Goal: Task Accomplishment & Management: Use online tool/utility

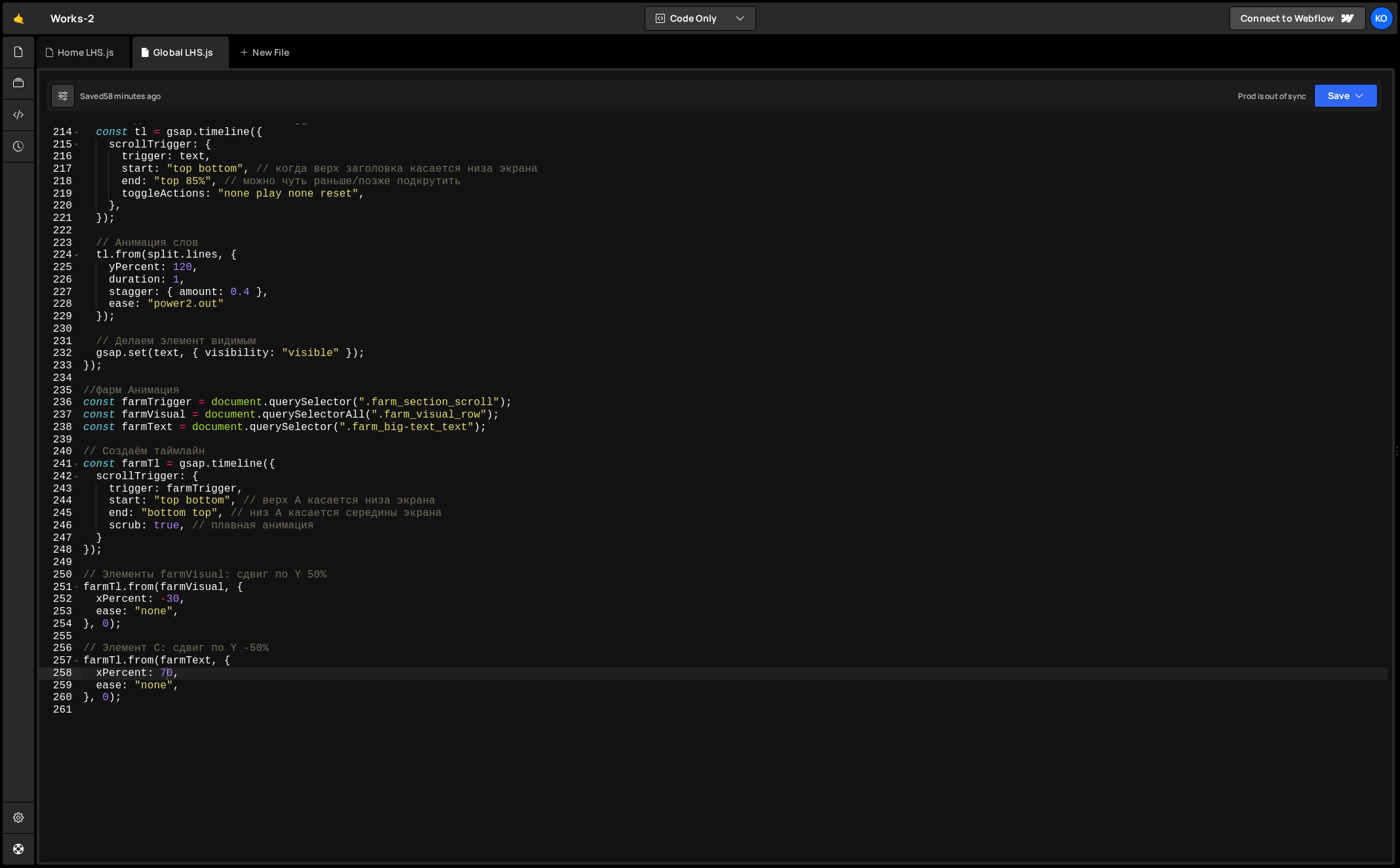
click at [270, 723] on div "// Создаём таймлайн с ScrollTrigger const tl = gsap . timeline ({ scrollTrigger…" at bounding box center [735, 496] width 1308 height 764
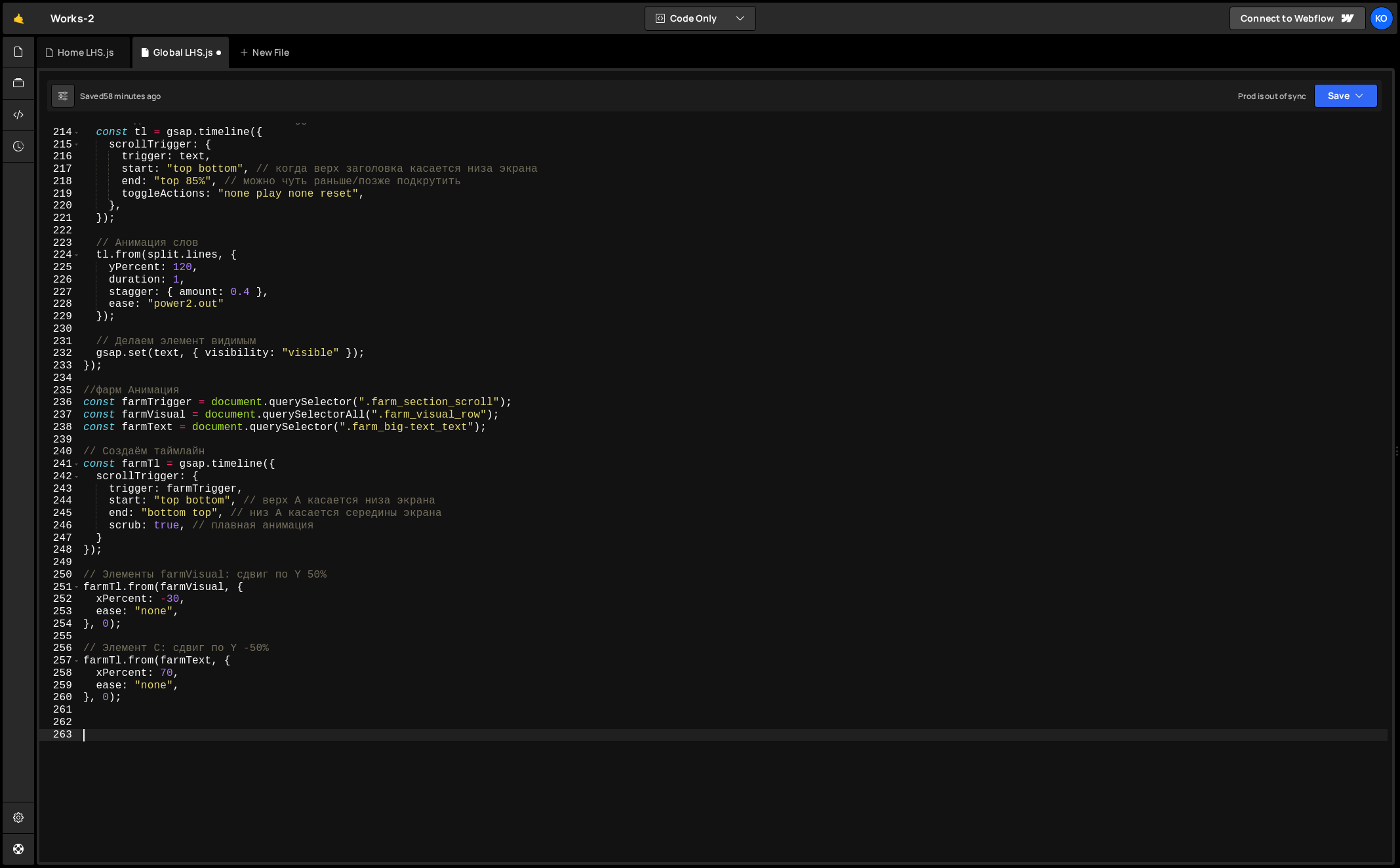
paste textarea "});"
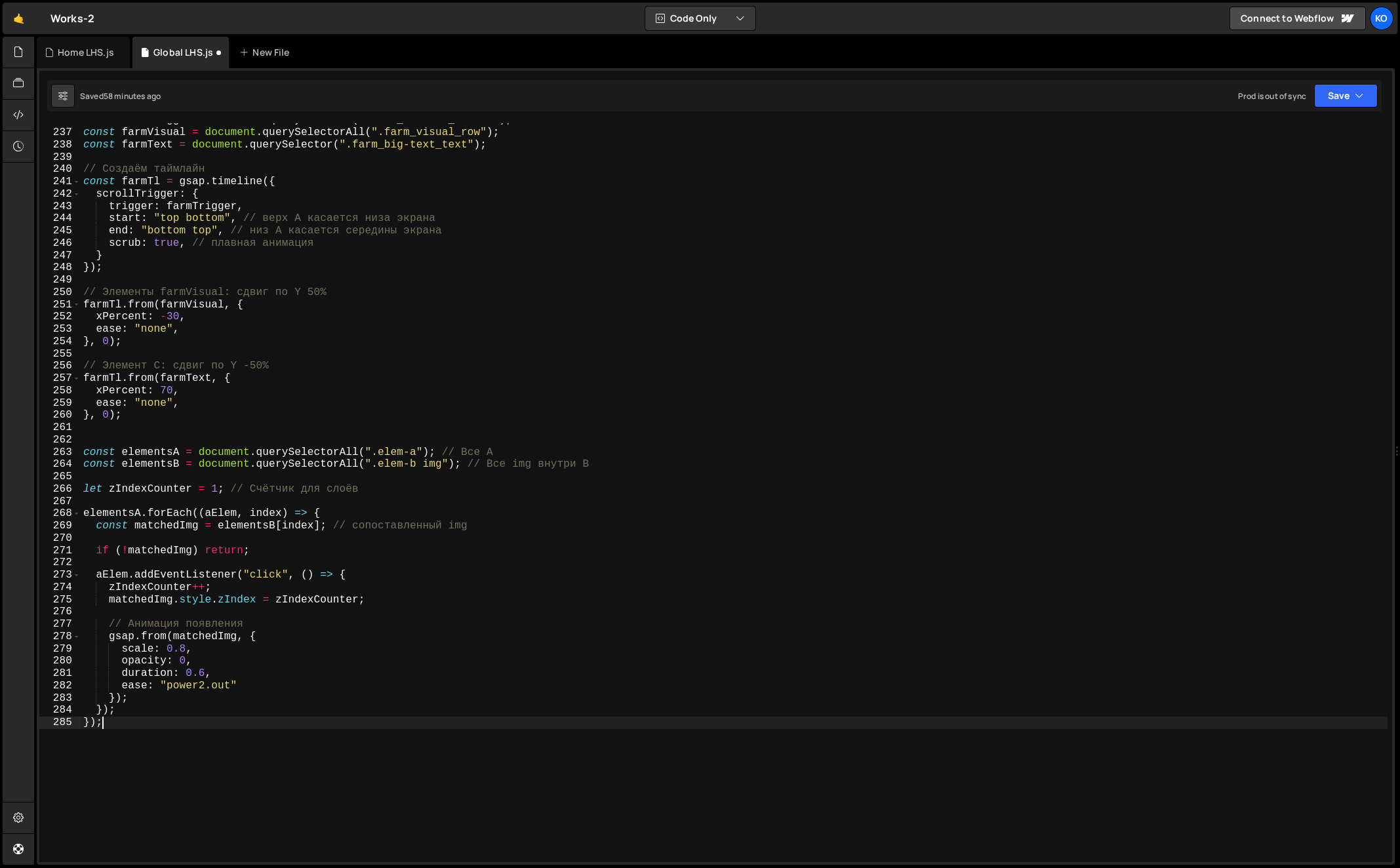
scroll to position [2902, 0]
click at [147, 449] on div "const farmTrigger = document . querySelector ( ".farm_section_scroll" ) ; const…" at bounding box center [735, 494] width 1308 height 764
paste textarea "[PERSON_NAME]"
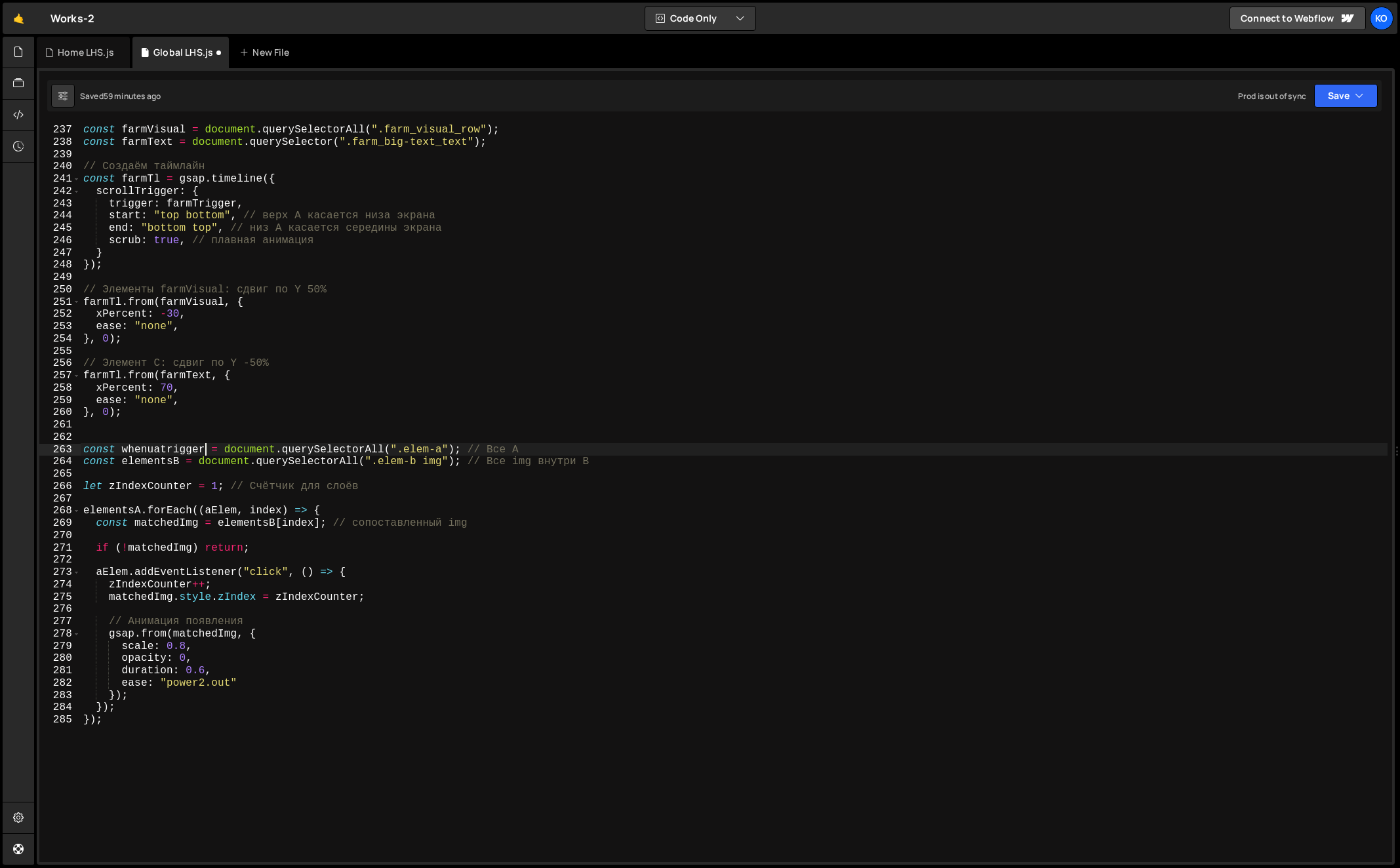
click at [163, 453] on div "const farmTrigger = document . querySelector ( ".farm_section_scroll" ) ; const…" at bounding box center [735, 494] width 1308 height 764
click at [152, 462] on div "const farmTrigger = document . querySelector ( ".farm_section_scroll" ) ; const…" at bounding box center [735, 494] width 1308 height 764
paste textarea "[PERSON_NAME]"
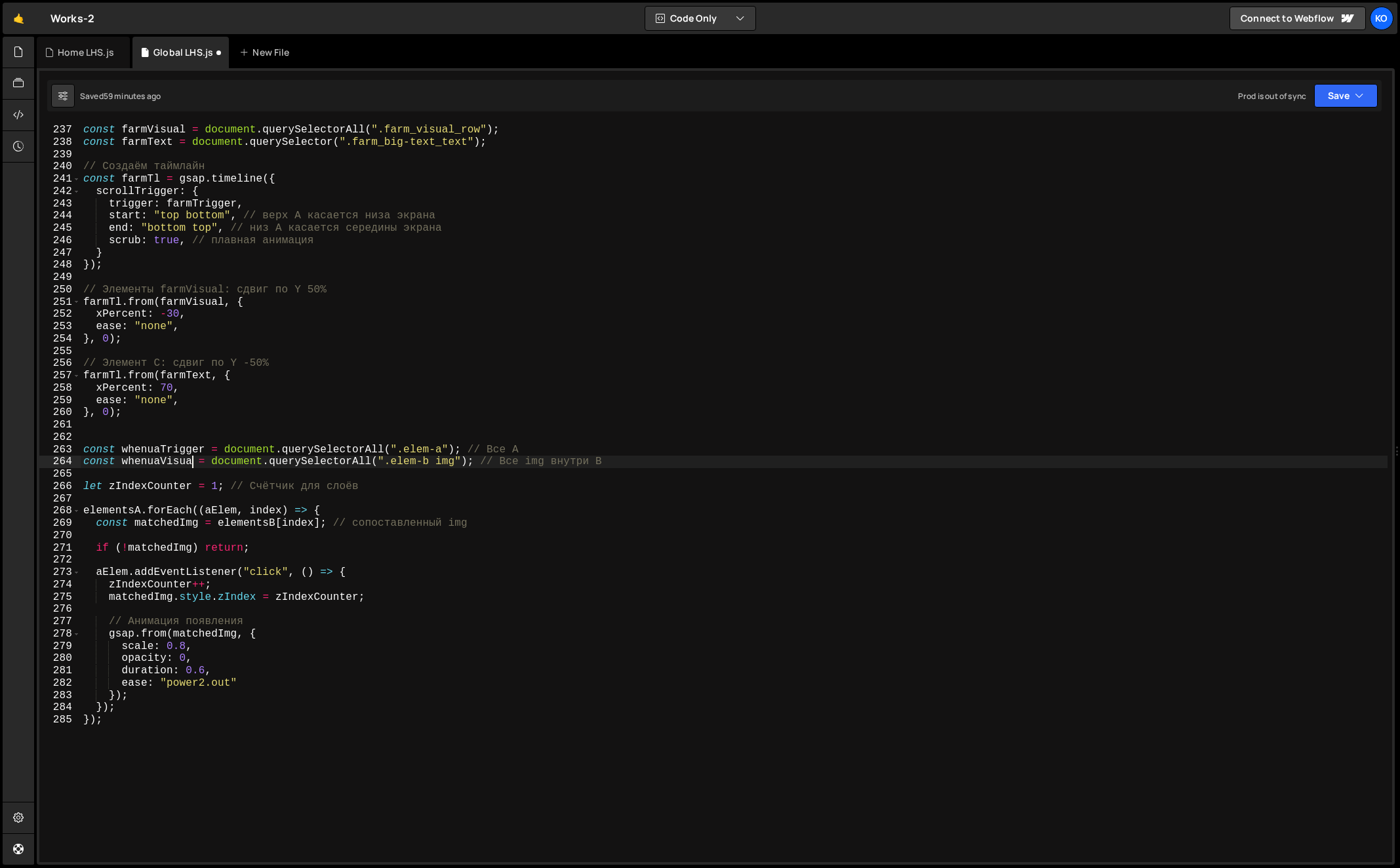
scroll to position [0, 6]
click at [151, 449] on div "const farmTrigger = document . querySelector ( ".farm_section_scroll" ) ; const…" at bounding box center [735, 494] width 1308 height 764
click at [218, 514] on div "const farmTrigger = document . querySelector ( ".farm_section_scroll" ) ; const…" at bounding box center [735, 494] width 1308 height 764
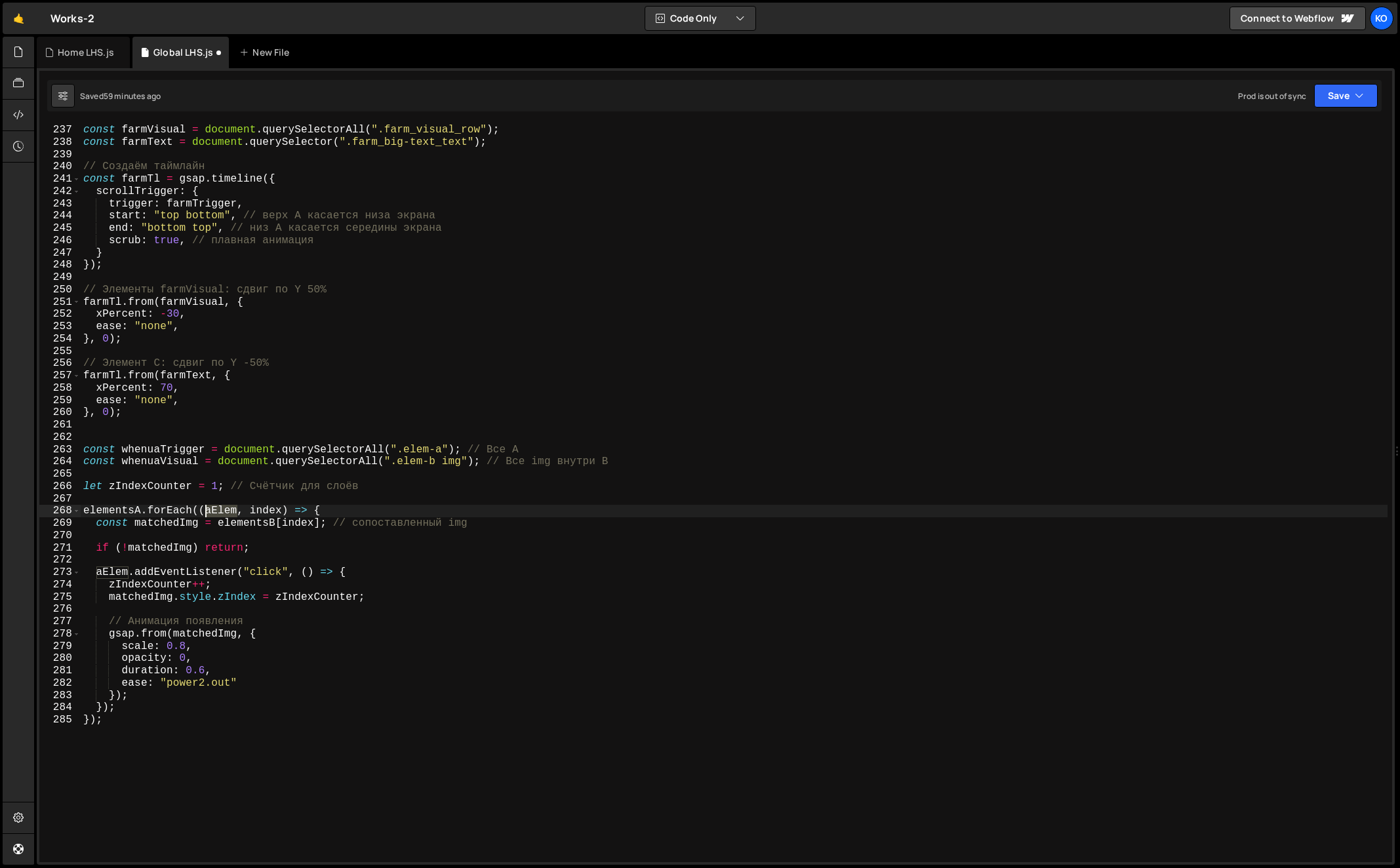
click at [218, 514] on div "const farmTrigger = document . querySelector ( ".farm_section_scroll" ) ; const…" at bounding box center [735, 494] width 1308 height 764
click at [336, 683] on div "const farmTrigger = document . querySelector ( ".farm_section_scroll" ) ; const…" at bounding box center [735, 494] width 1308 height 764
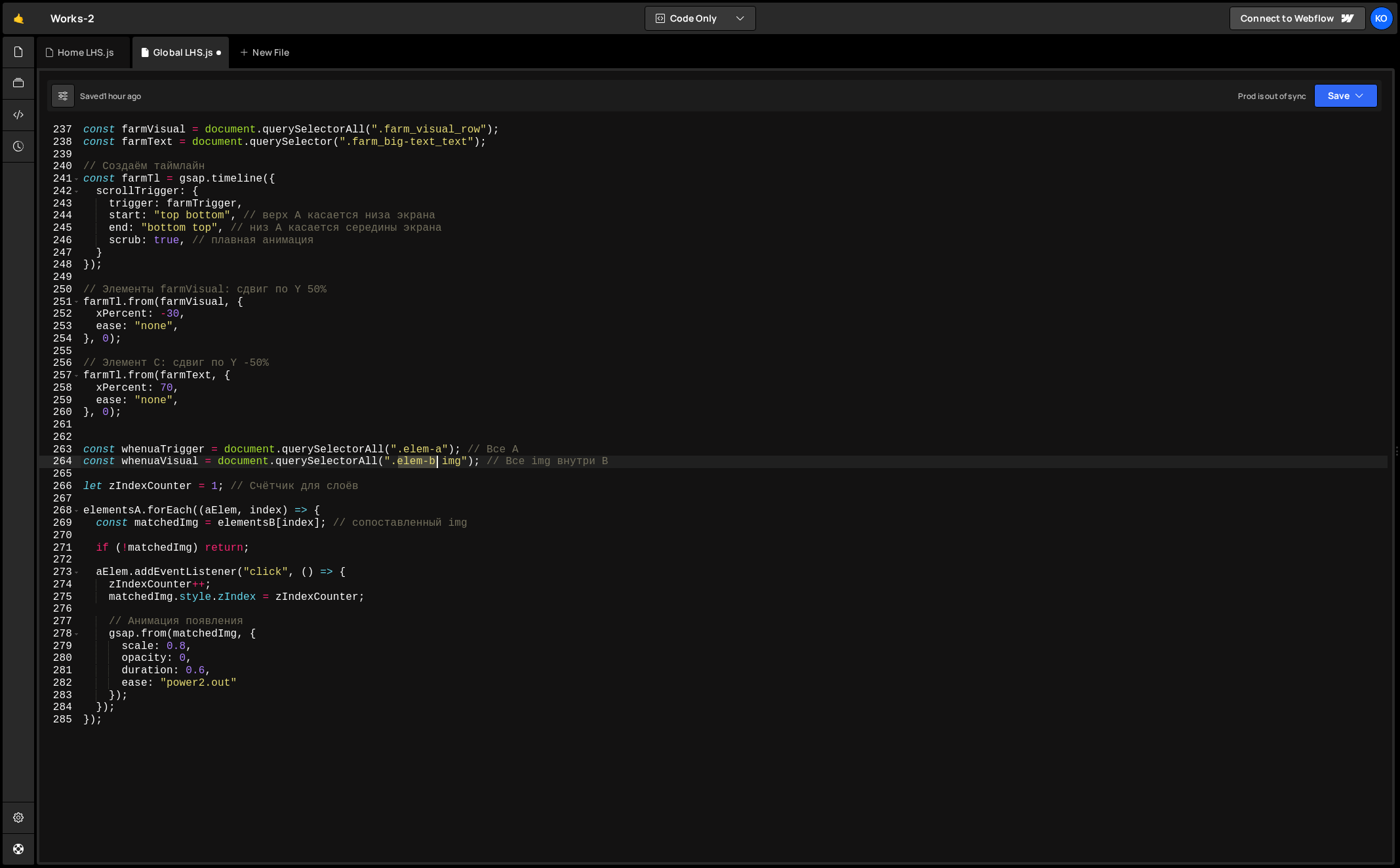
drag, startPoint x: 397, startPoint y: 464, endPoint x: 436, endPoint y: 465, distance: 39.0
click at [436, 465] on div "const farmTrigger = document . querySelector ( ".farm_section_scroll" ) ; const…" at bounding box center [735, 494] width 1308 height 764
paste textarea "whenua_visual_group"
click at [420, 449] on div "const farmTrigger = document . querySelector ( ".farm_section_scroll" ) ; const…" at bounding box center [735, 494] width 1308 height 764
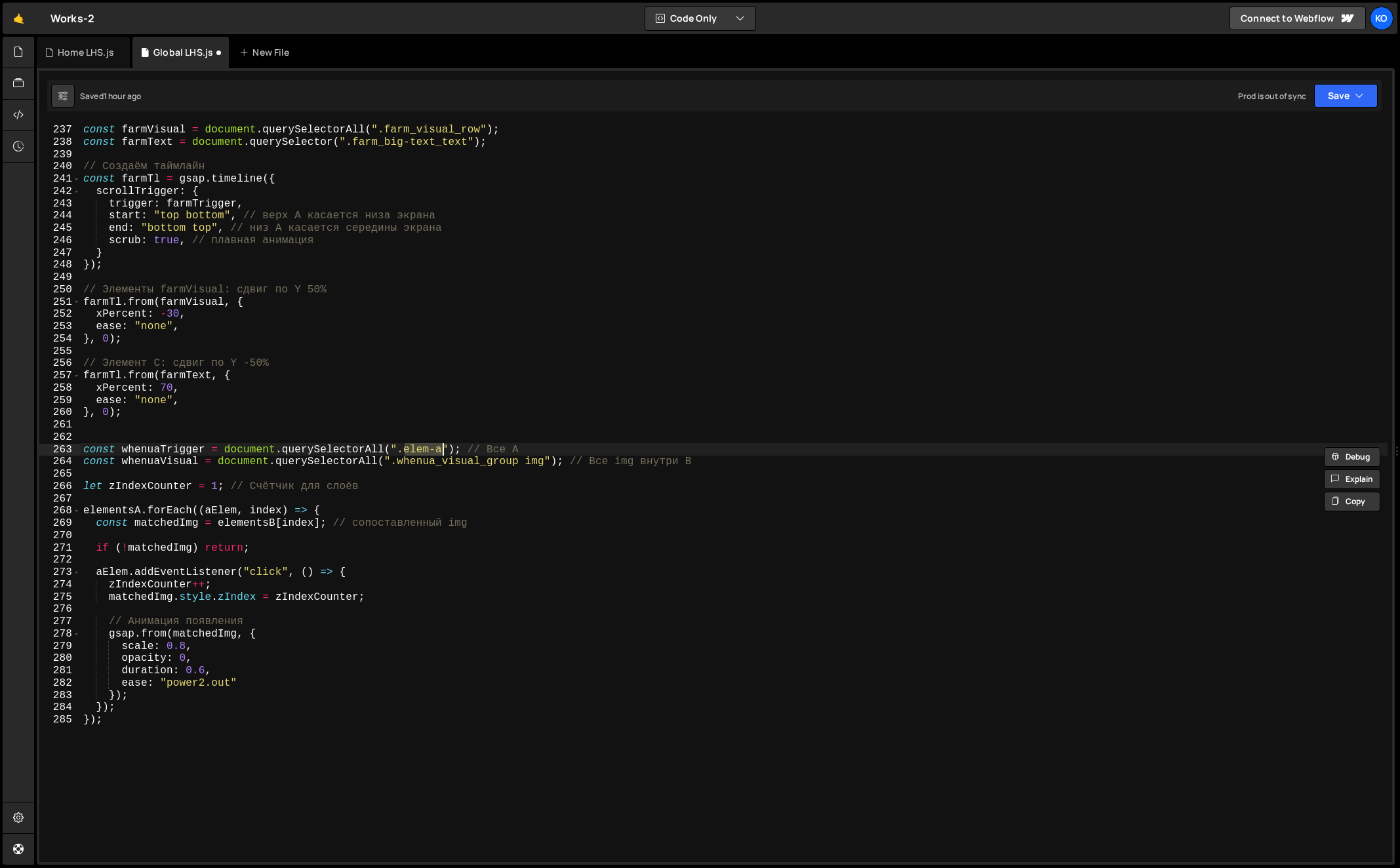
paste textarea "accordion_toggle_heading"
click at [82, 448] on div "const farmTrigger = document . querySelector ( ".farm_section_scroll" ) ; const…" at bounding box center [735, 494] width 1308 height 764
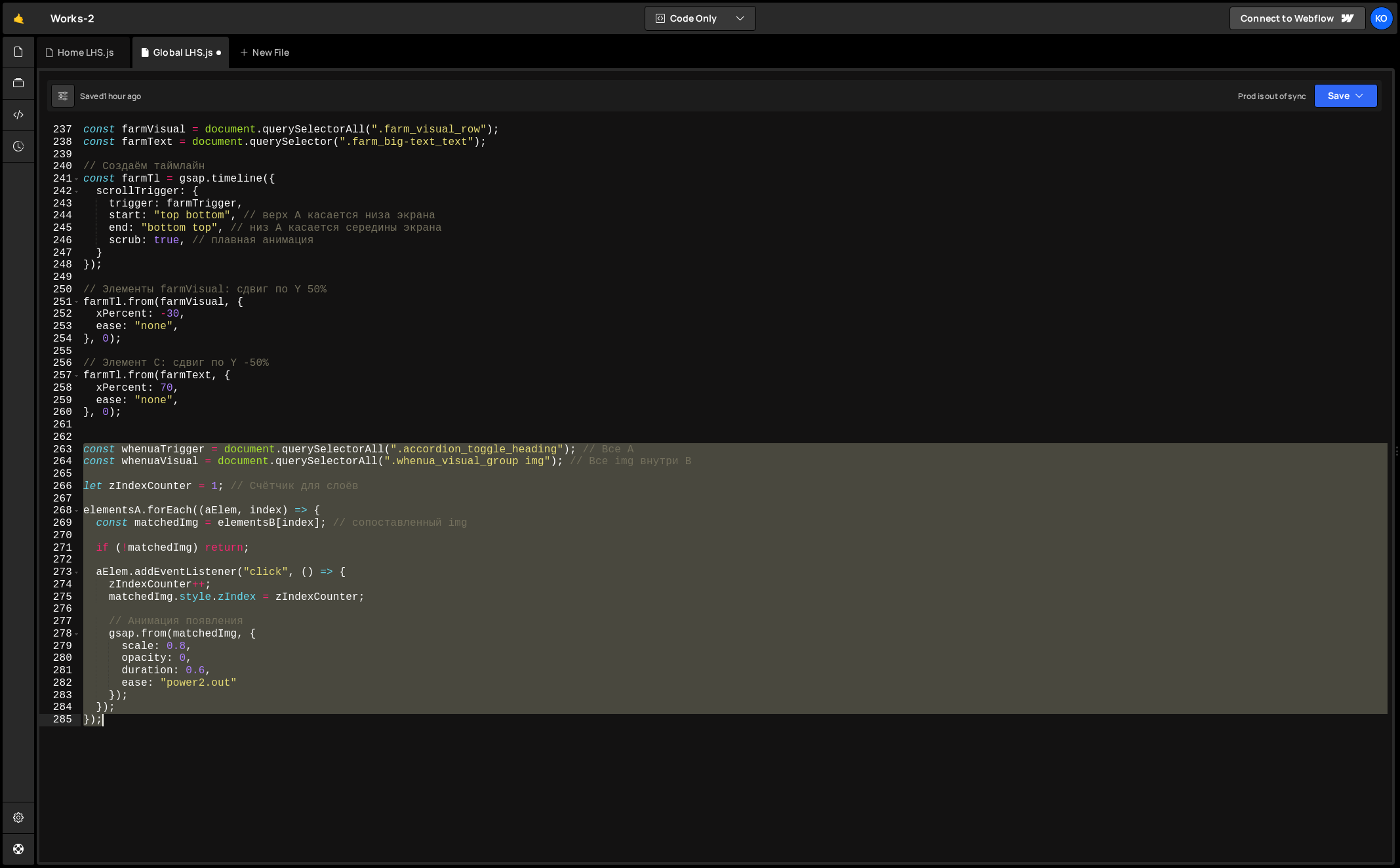
type textarea "}); });"
drag, startPoint x: 82, startPoint y: 448, endPoint x: 145, endPoint y: 736, distance: 294.8
click at [145, 736] on div "const farmTrigger = document . querySelector ( ".farm_section_scroll" ) ; const…" at bounding box center [735, 494] width 1308 height 764
paste textarea
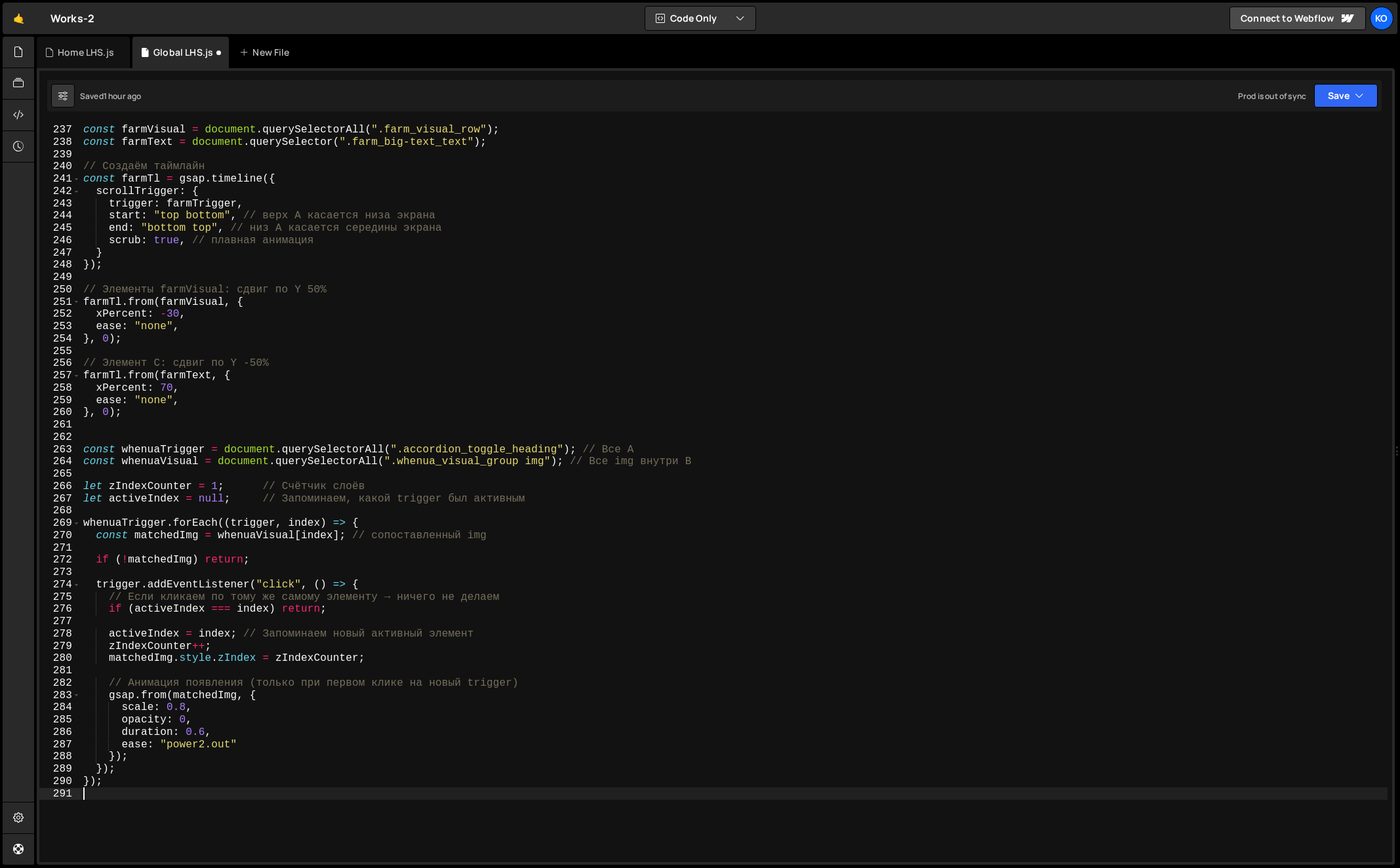
scroll to position [0, 0]
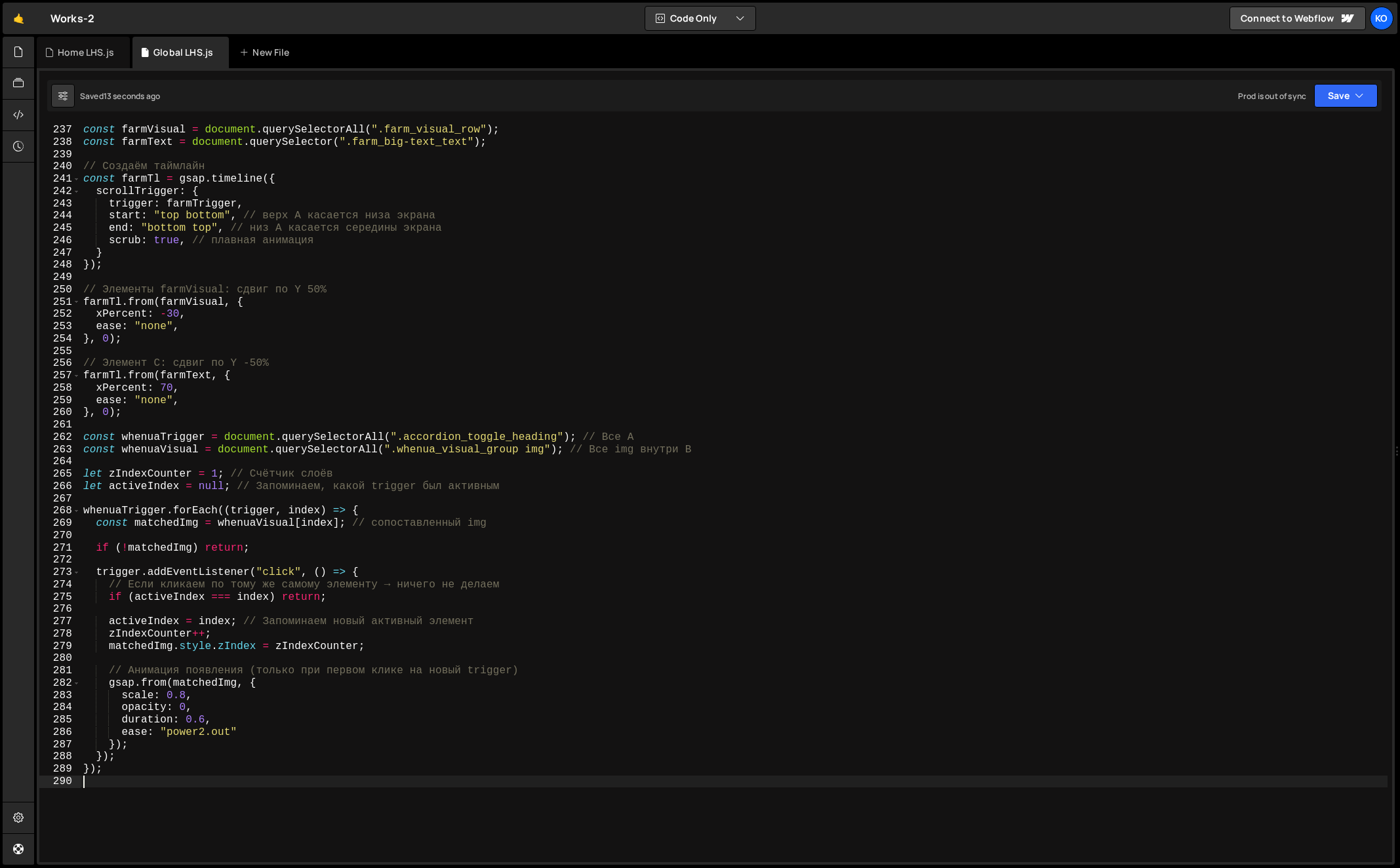
click at [303, 708] on div "const farmTrigger = document . querySelector ( ".farm_section_scroll" ) ; const…" at bounding box center [735, 494] width 1308 height 764
click at [171, 699] on div "const farmTrigger = document . querySelector ( ".farm_section_scroll" ) ; const…" at bounding box center [735, 494] width 1308 height 764
click at [470, 698] on div "const farmTrigger = document . querySelector ( ".farm_section_scroll" ) ; const…" at bounding box center [735, 494] width 1308 height 764
click at [204, 724] on div "const farmTrigger = document . querySelector ( ".farm_section_scroll" ) ; const…" at bounding box center [735, 494] width 1308 height 764
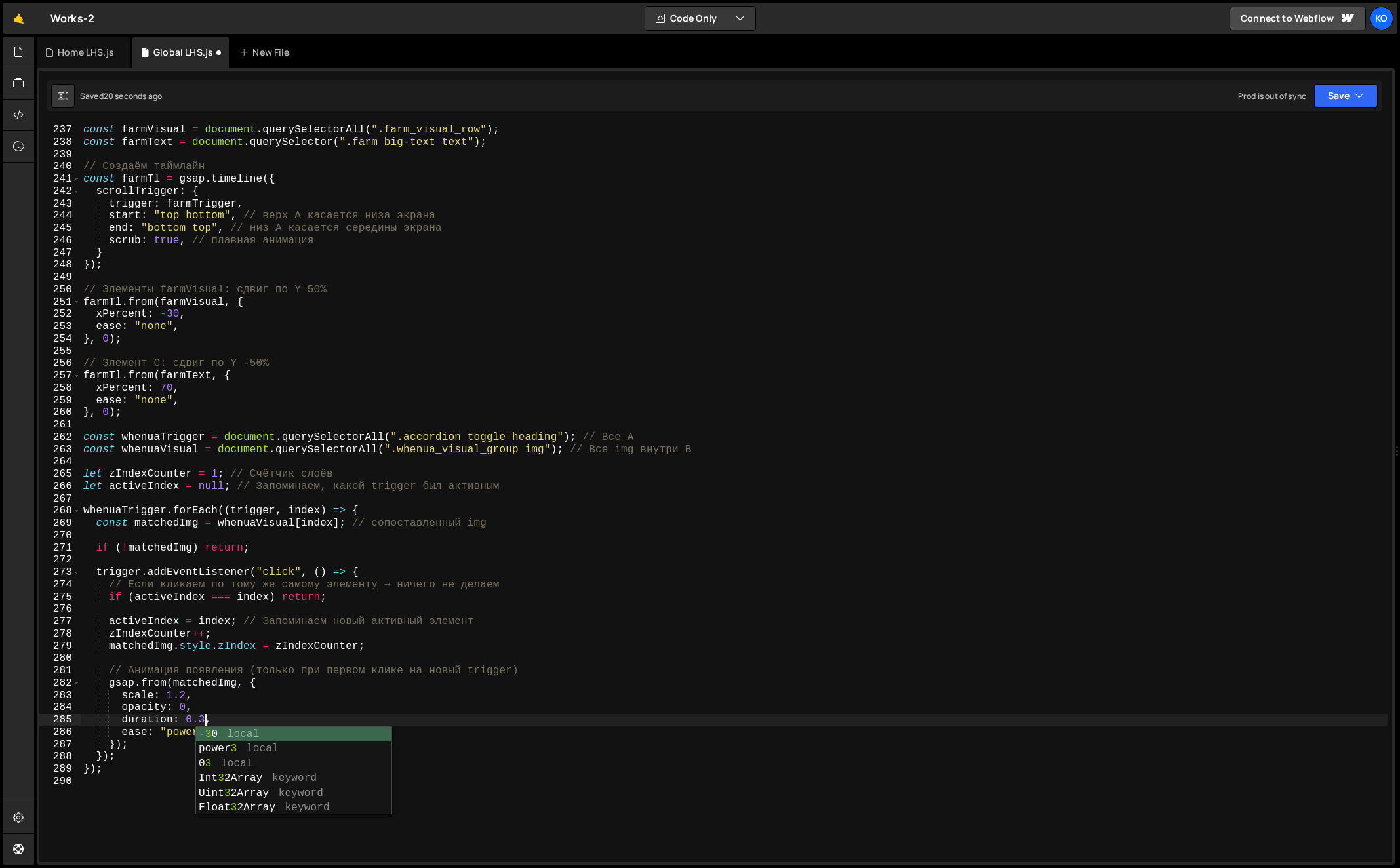
scroll to position [0, 7]
click at [171, 769] on div "const farmTrigger = document . querySelector ( ".farm_section_scroll" ) ; const…" at bounding box center [735, 494] width 1308 height 764
click at [202, 738] on div "const farmTrigger = document . querySelector ( ".farm_section_scroll" ) ; const…" at bounding box center [735, 494] width 1308 height 764
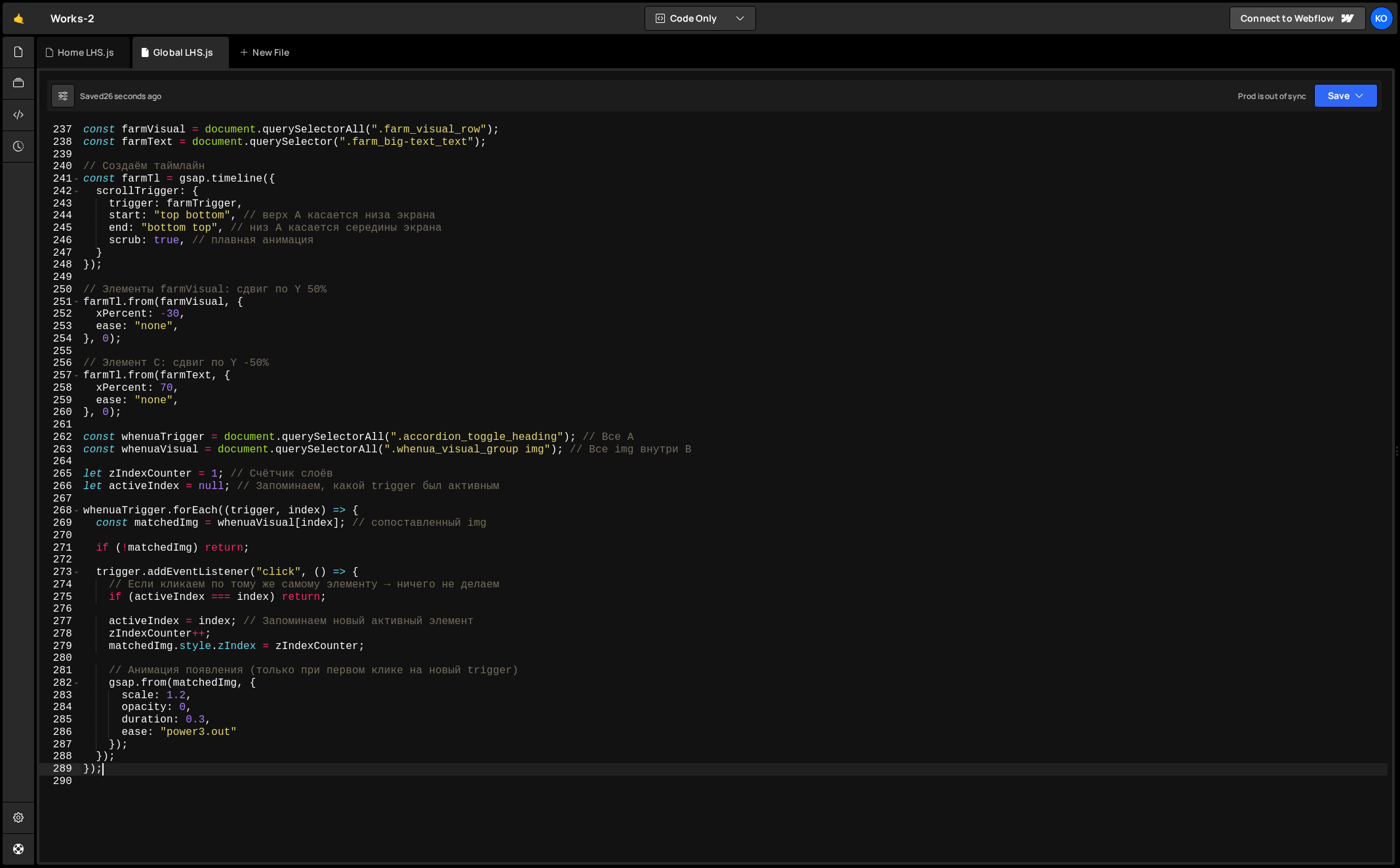
click at [126, 769] on div "const farmTrigger = document . querySelector ( ".farm_section_scroll" ) ; const…" at bounding box center [735, 494] width 1308 height 764
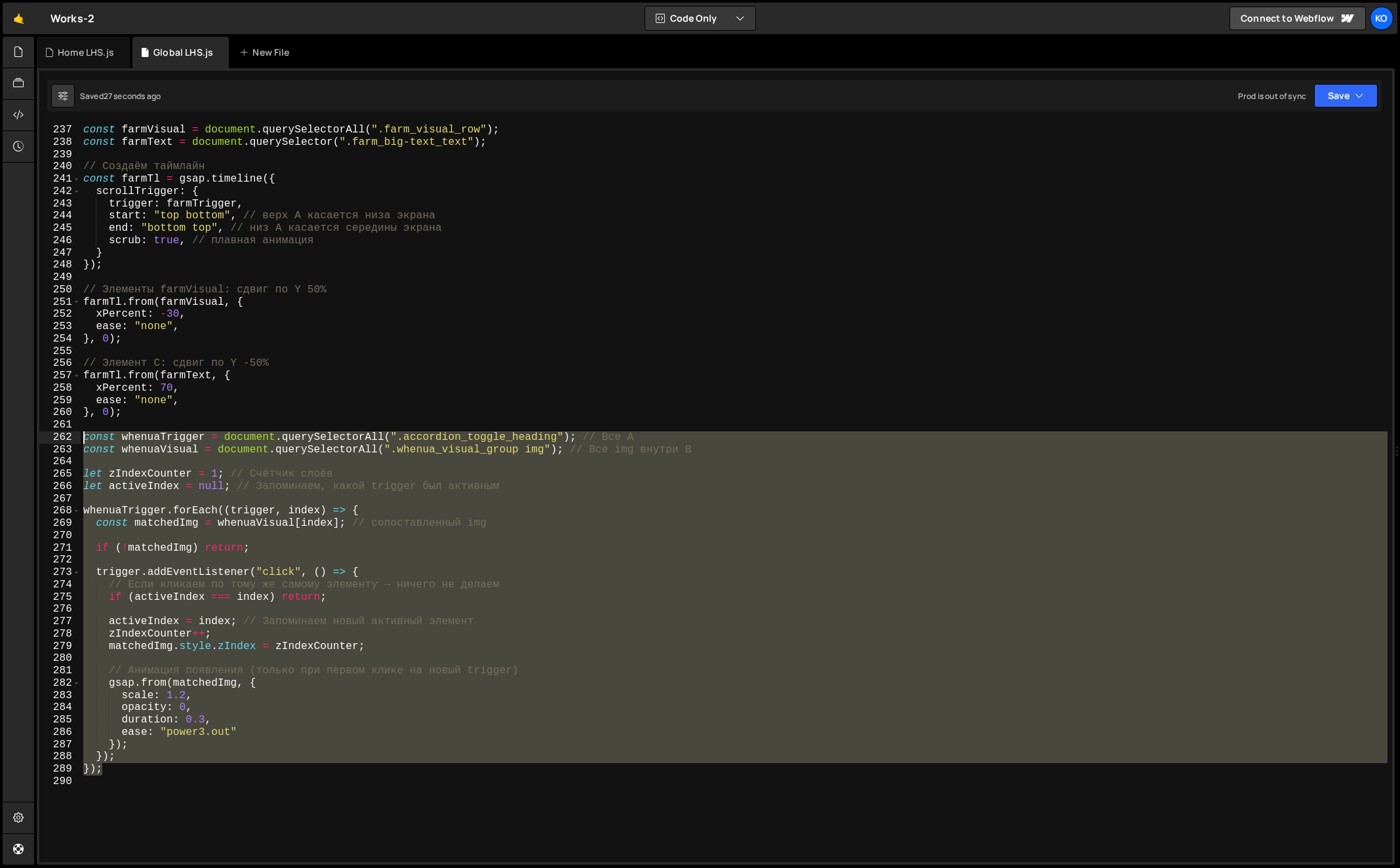
click at [82, 439] on div "const farmTrigger = document . querySelector ( ".farm_section_scroll" ) ; const…" at bounding box center [735, 494] width 1308 height 764
type textarea "const whenuaTrigger = document.querySelectorAll(".accordion_toggle_heading"); /…"
paste textarea
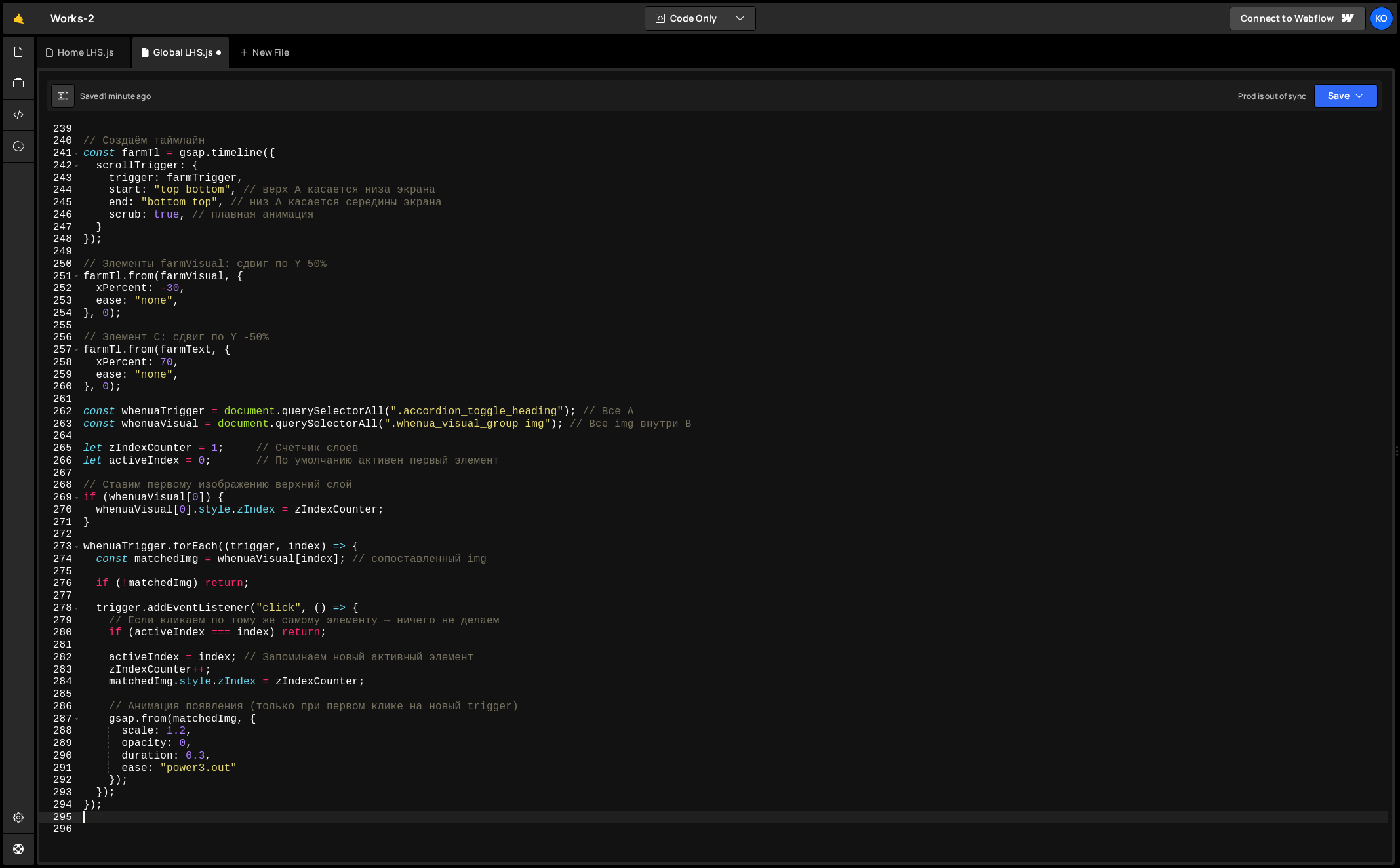
scroll to position [2947, 0]
